Goal: Transaction & Acquisition: Purchase product/service

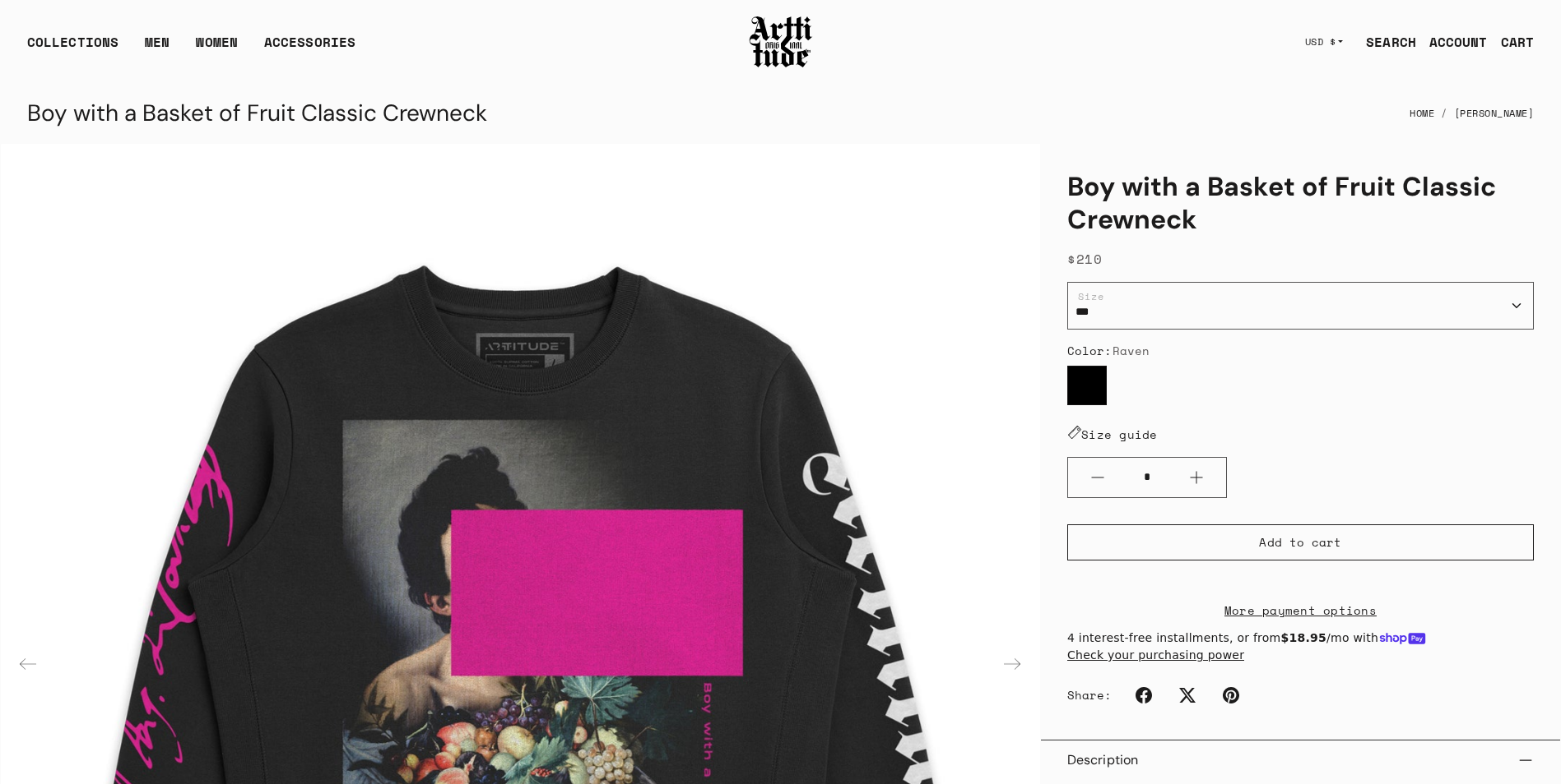
drag, startPoint x: 0, startPoint y: 0, endPoint x: 796, endPoint y: 26, distance: 796.4
click at [796, 26] on img at bounding box center [780, 42] width 66 height 56
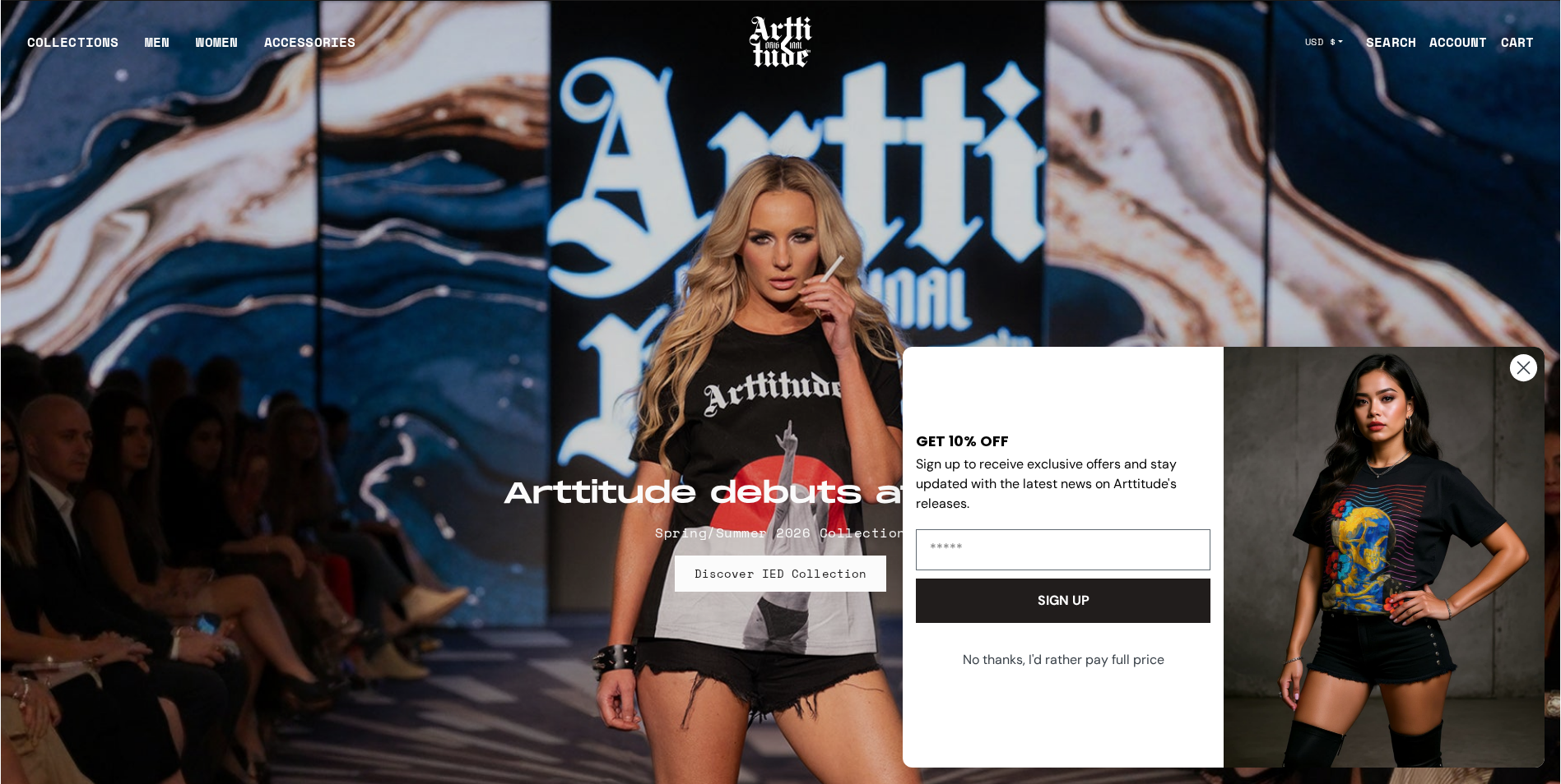
click at [1517, 364] on circle "Close dialog" at bounding box center [1523, 367] width 27 height 27
